Goal: Task Accomplishment & Management: Manage account settings

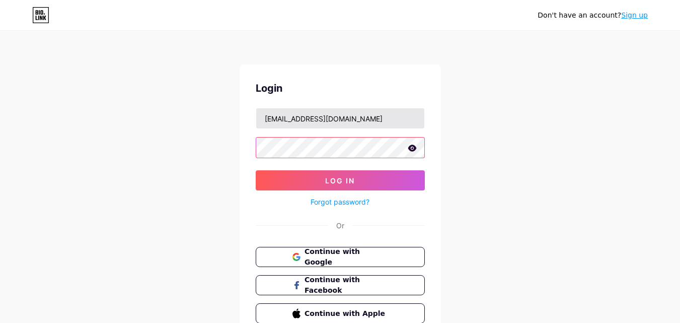
click at [256, 170] on button "Log In" at bounding box center [340, 180] width 169 height 20
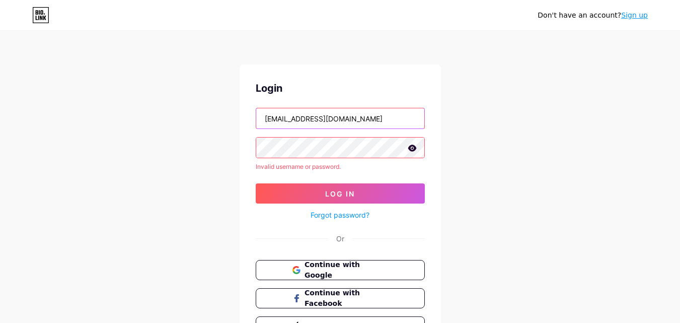
click at [302, 125] on input "[EMAIL_ADDRESS][DOMAIN_NAME]" at bounding box center [340, 118] width 168 height 20
type input "[EMAIL_ADDRESS][DOMAIN_NAME]"
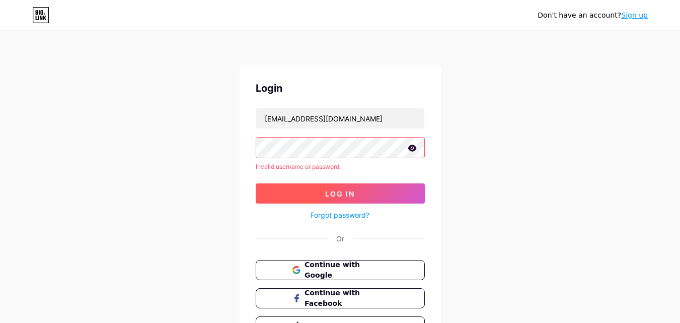
click at [307, 198] on button "Log In" at bounding box center [340, 193] width 169 height 20
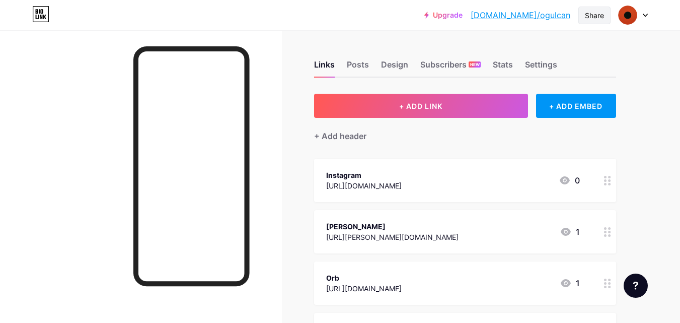
click at [595, 14] on div "Share" at bounding box center [594, 15] width 19 height 11
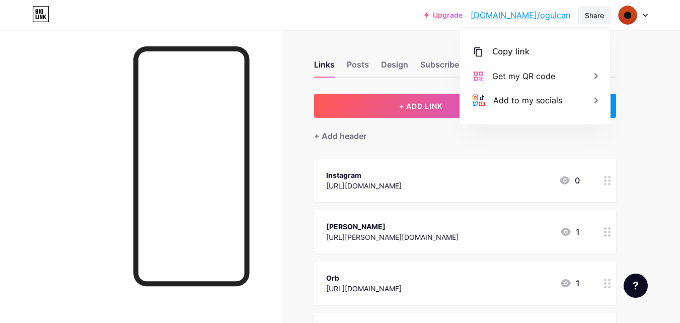
click at [595, 14] on div "Share" at bounding box center [594, 15] width 19 height 11
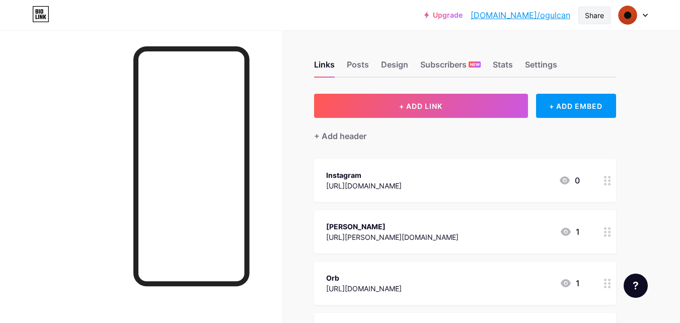
click at [596, 17] on div "Share" at bounding box center [594, 15] width 19 height 11
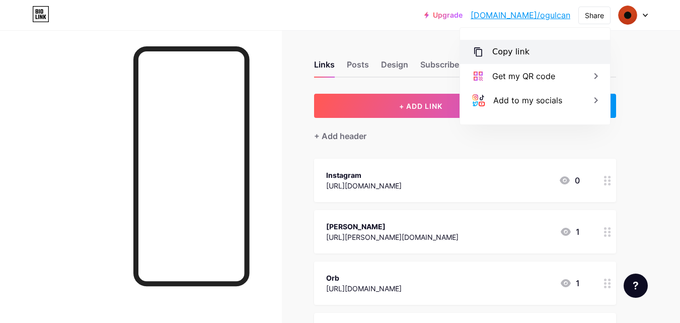
click at [518, 54] on div "Copy link" at bounding box center [510, 52] width 37 height 12
